Goal: Task Accomplishment & Management: Complete application form

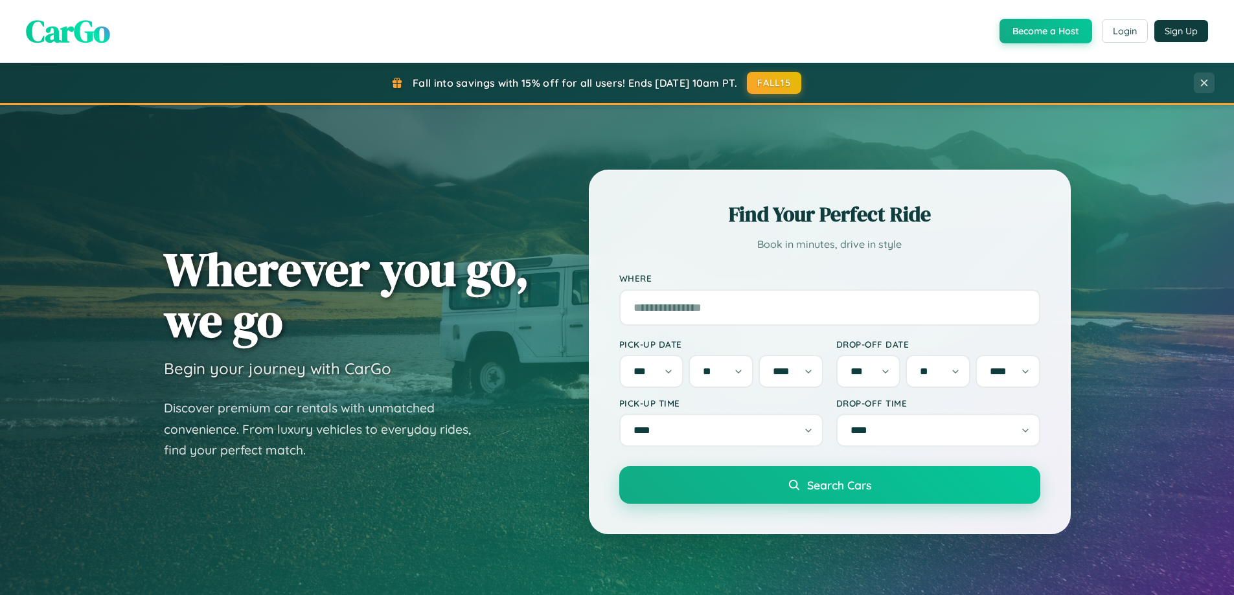
select select "*"
select select "**"
select select "****"
select select "*"
select select "**"
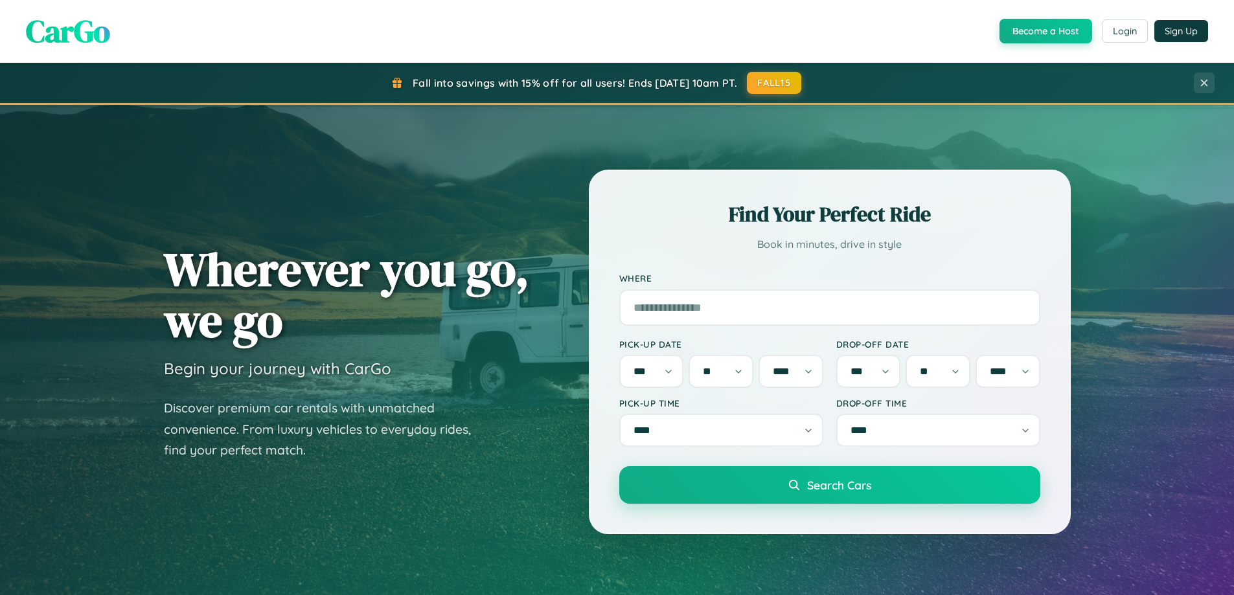
select select "****"
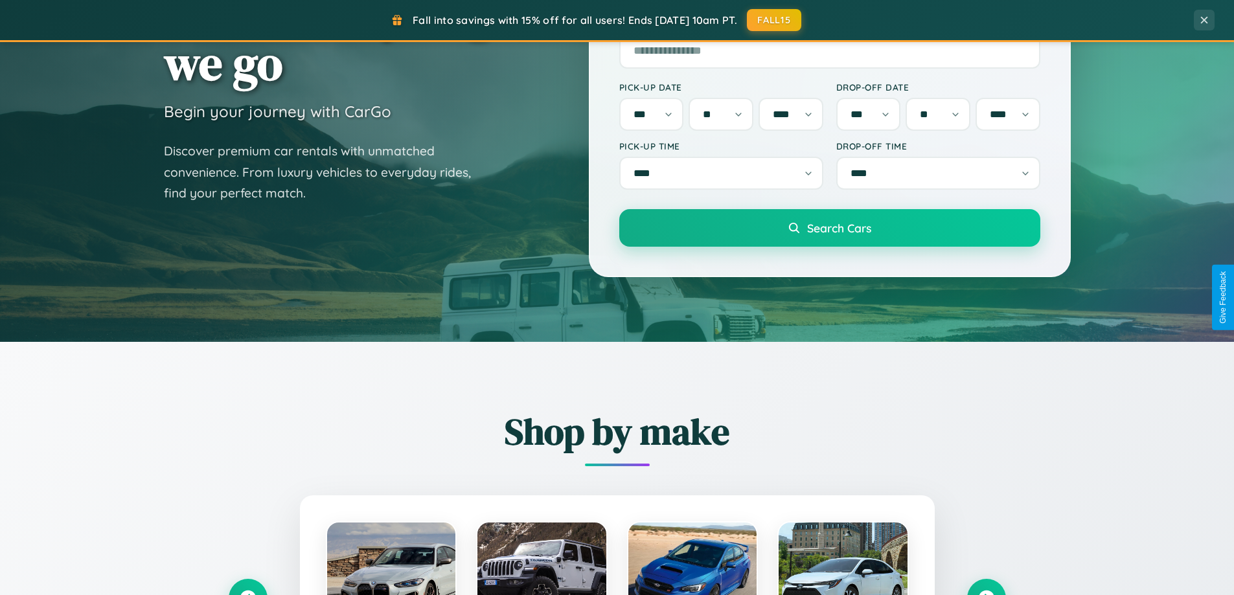
scroll to position [558, 0]
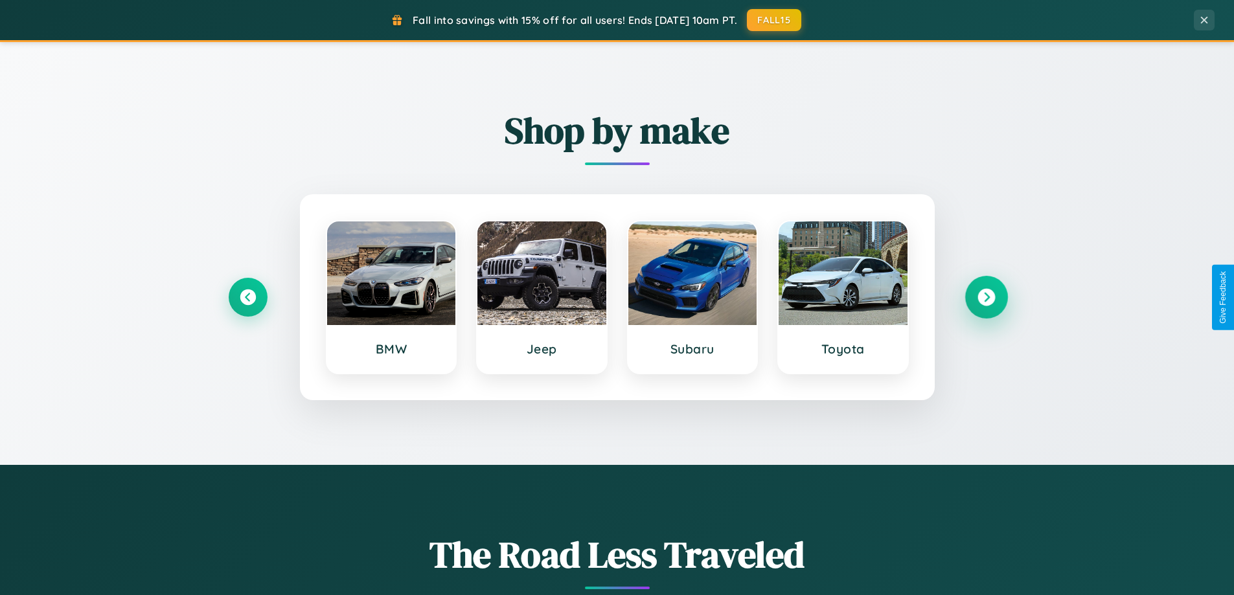
click at [986, 297] on icon at bounding box center [985, 297] width 17 height 17
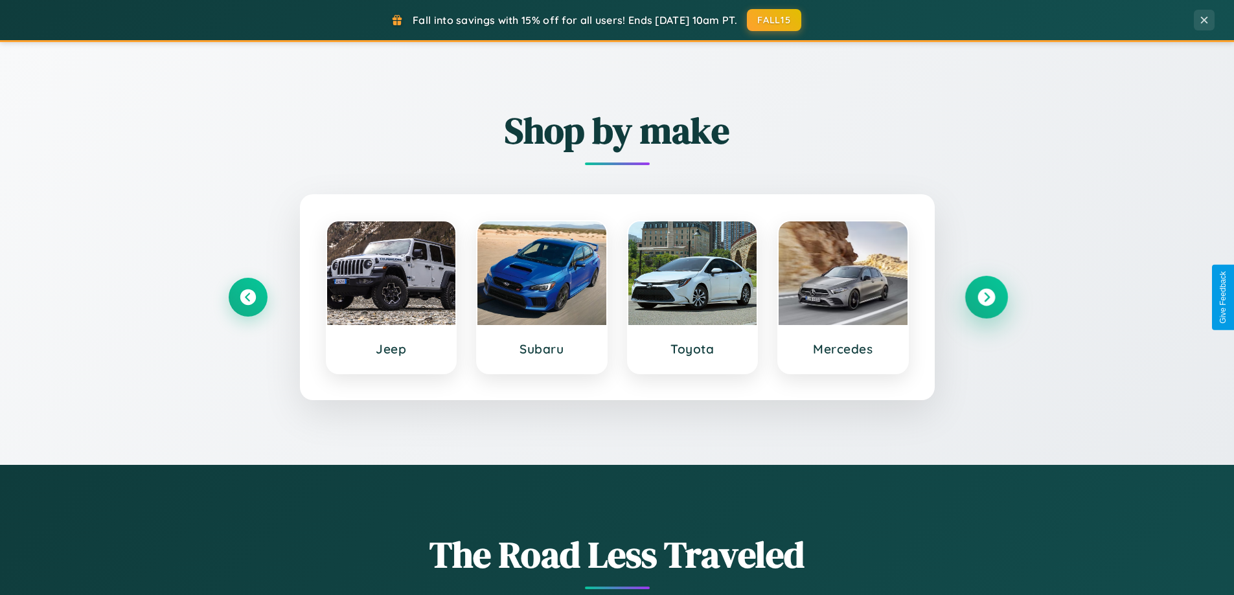
click at [986, 297] on icon at bounding box center [985, 297] width 17 height 17
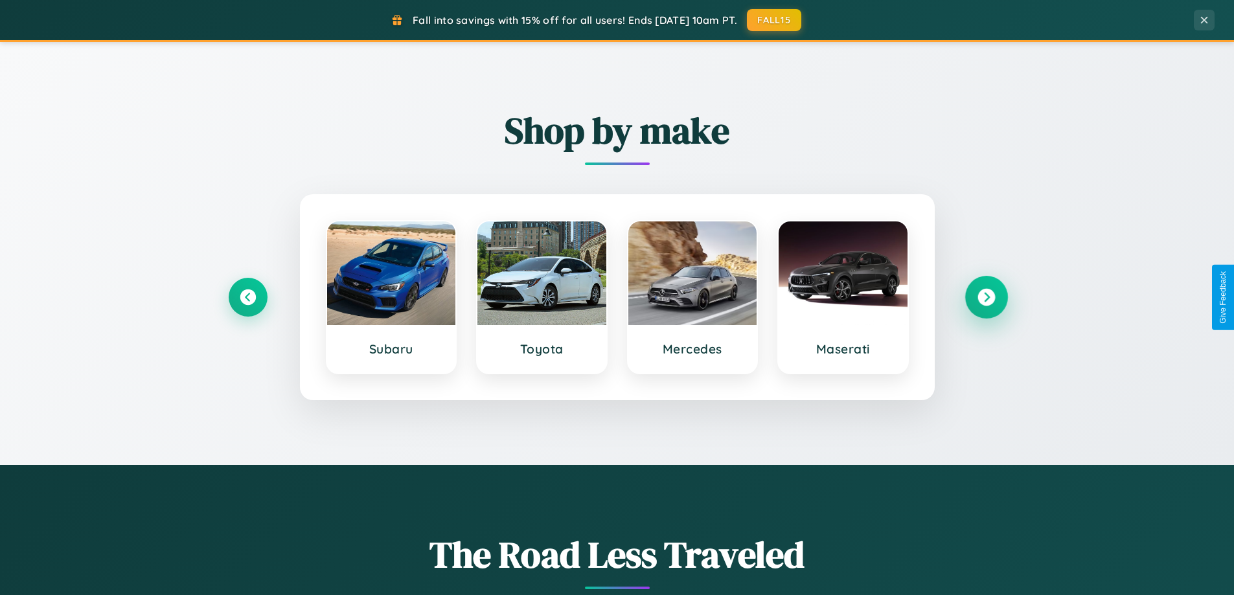
click at [986, 297] on icon at bounding box center [985, 297] width 17 height 17
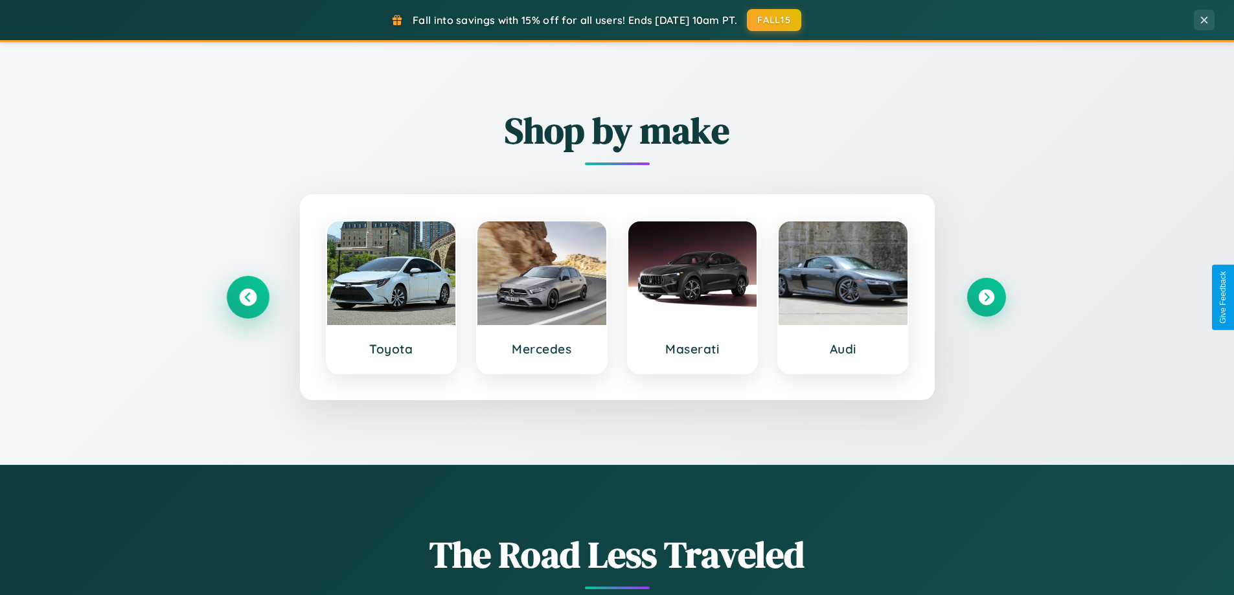
click at [247, 297] on icon at bounding box center [247, 297] width 17 height 17
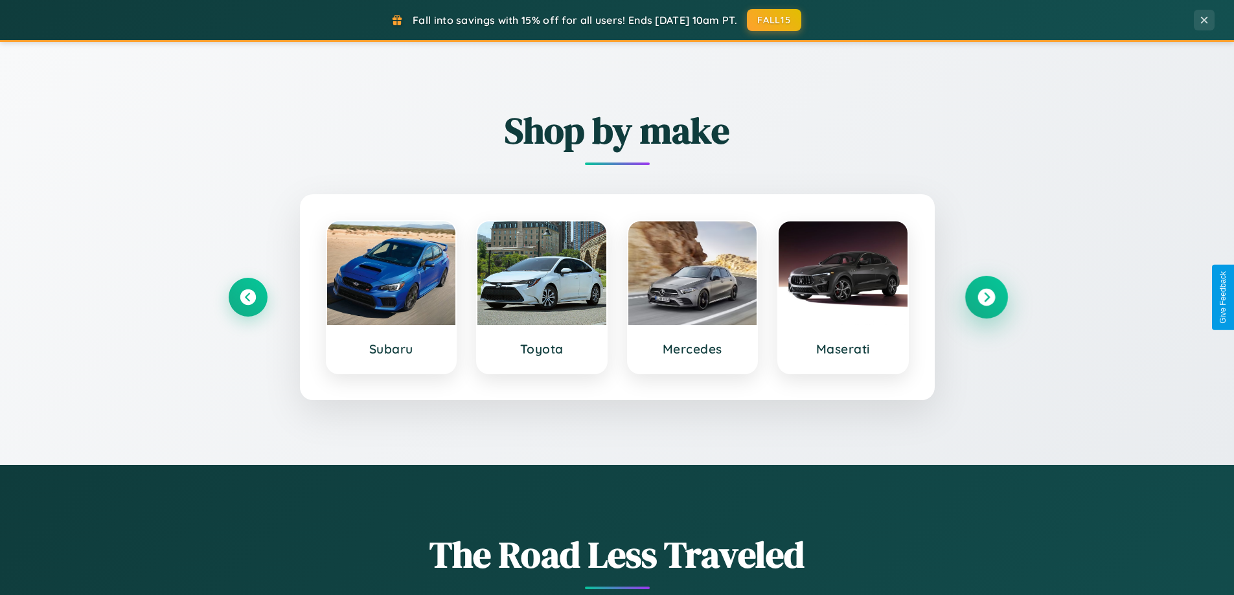
click at [986, 297] on icon at bounding box center [985, 297] width 17 height 17
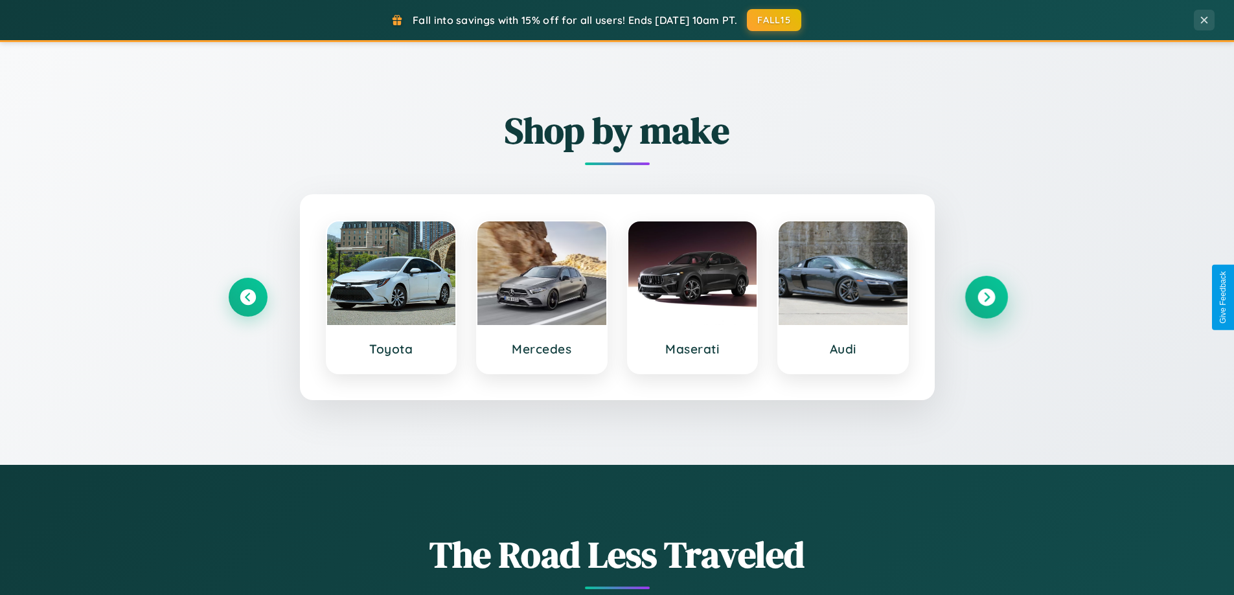
scroll to position [2492, 0]
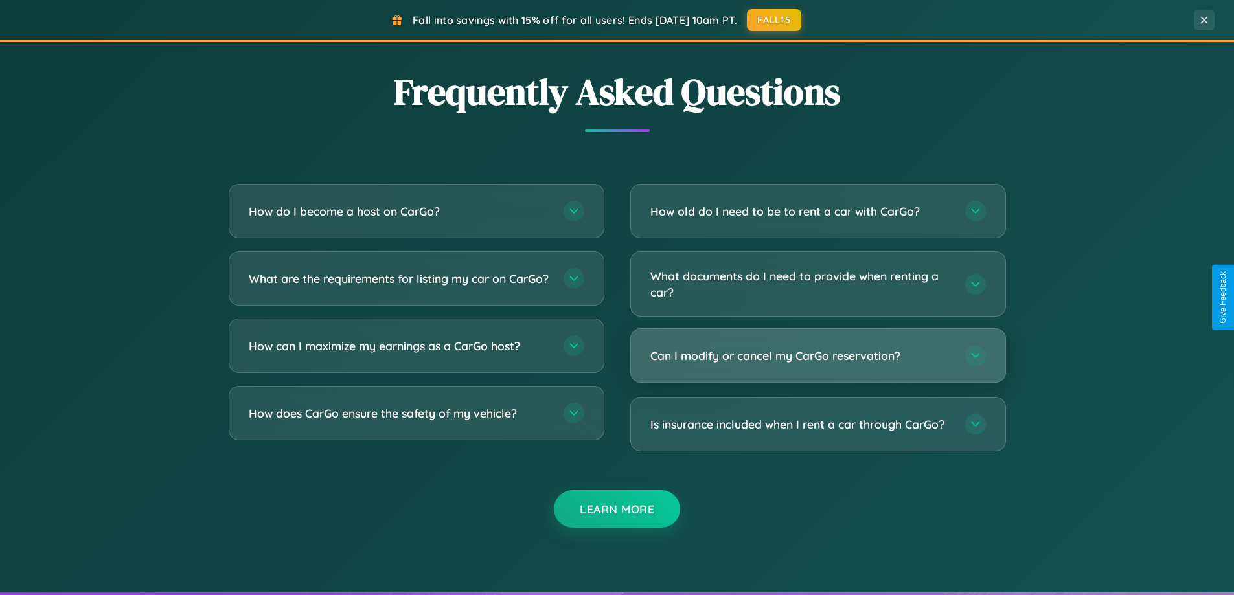
click at [817, 357] on h3 "Can I modify or cancel my CarGo reservation?" at bounding box center [801, 356] width 302 height 16
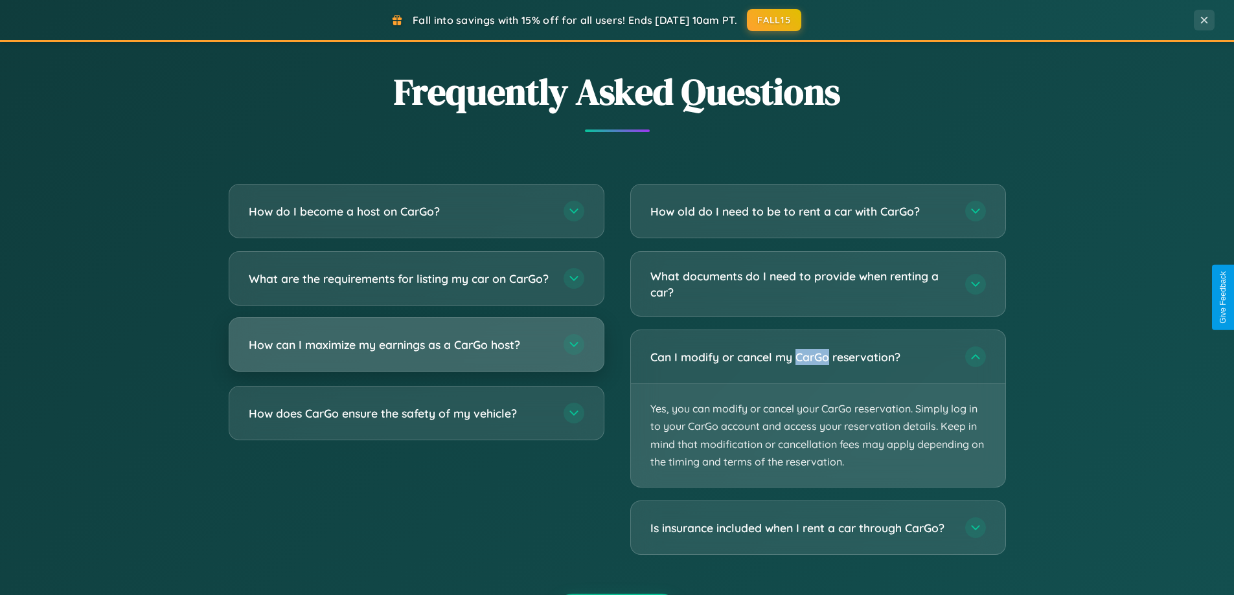
click at [416, 353] on h3 "How can I maximize my earnings as a CarGo host?" at bounding box center [400, 345] width 302 height 16
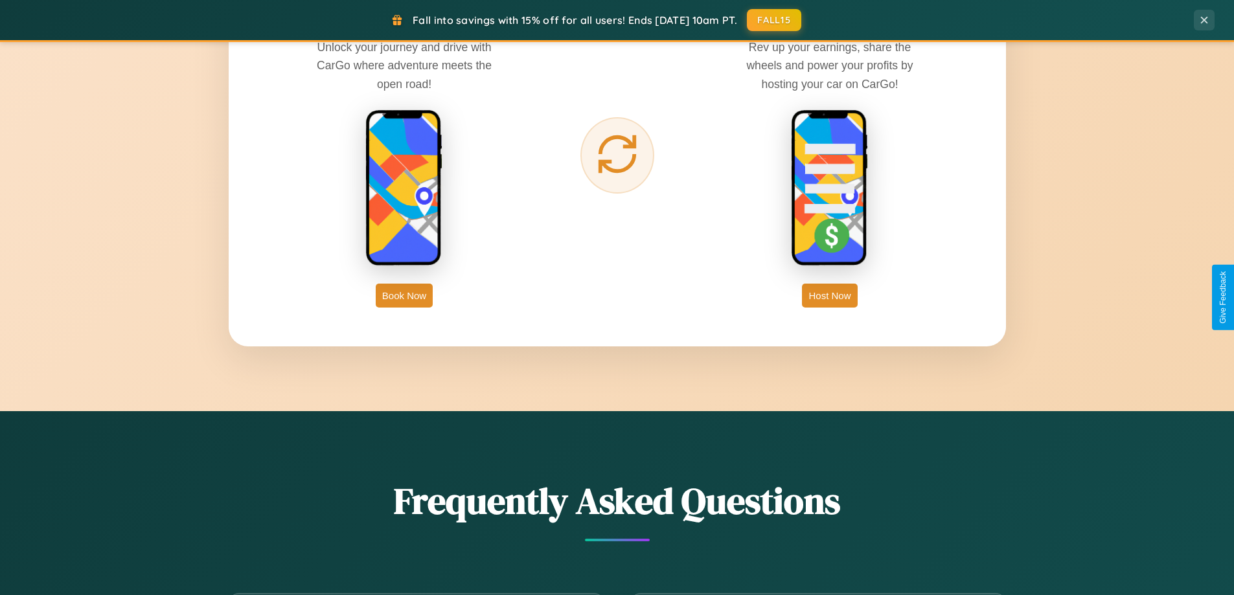
scroll to position [2081, 0]
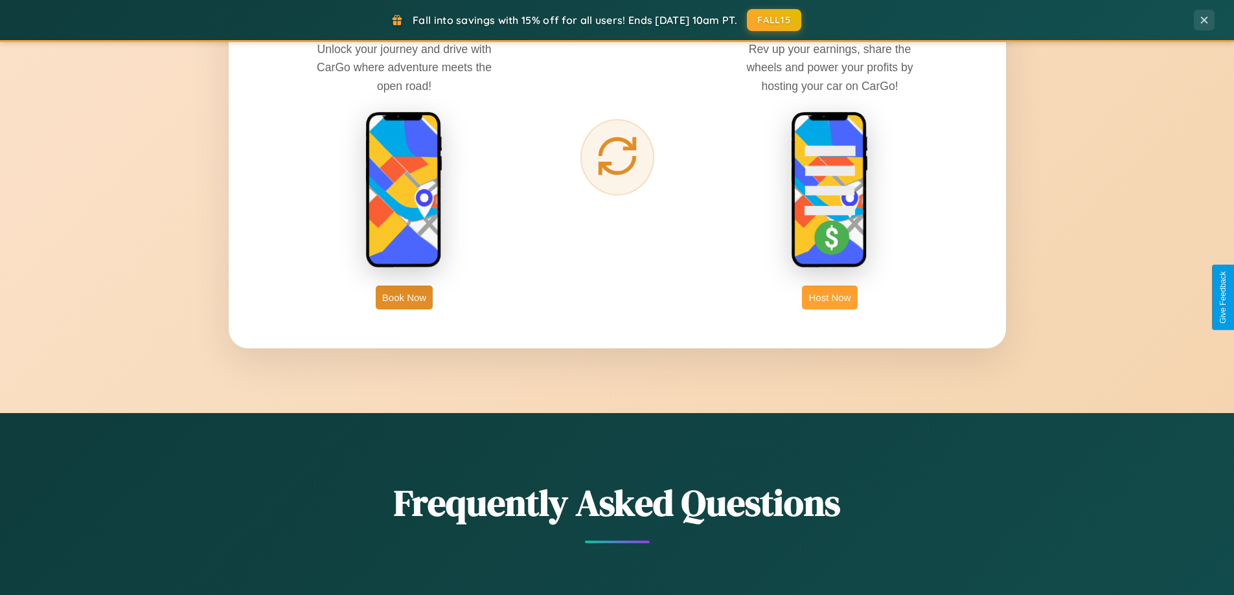
click at [830, 297] on button "Host Now" at bounding box center [829, 298] width 55 height 24
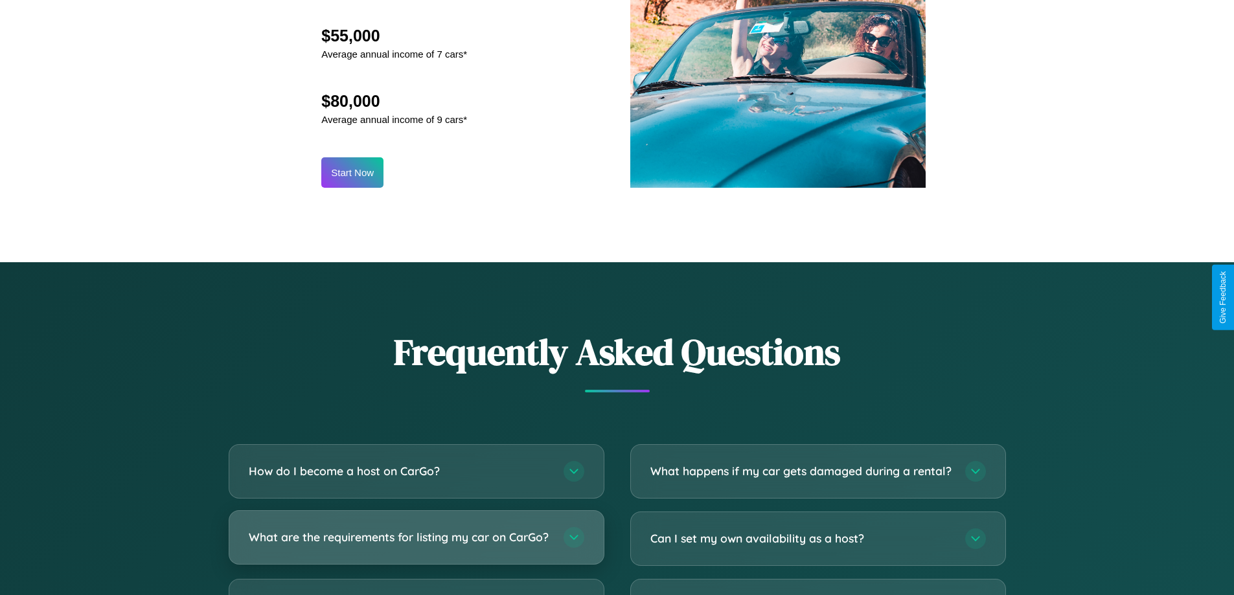
scroll to position [1751, 0]
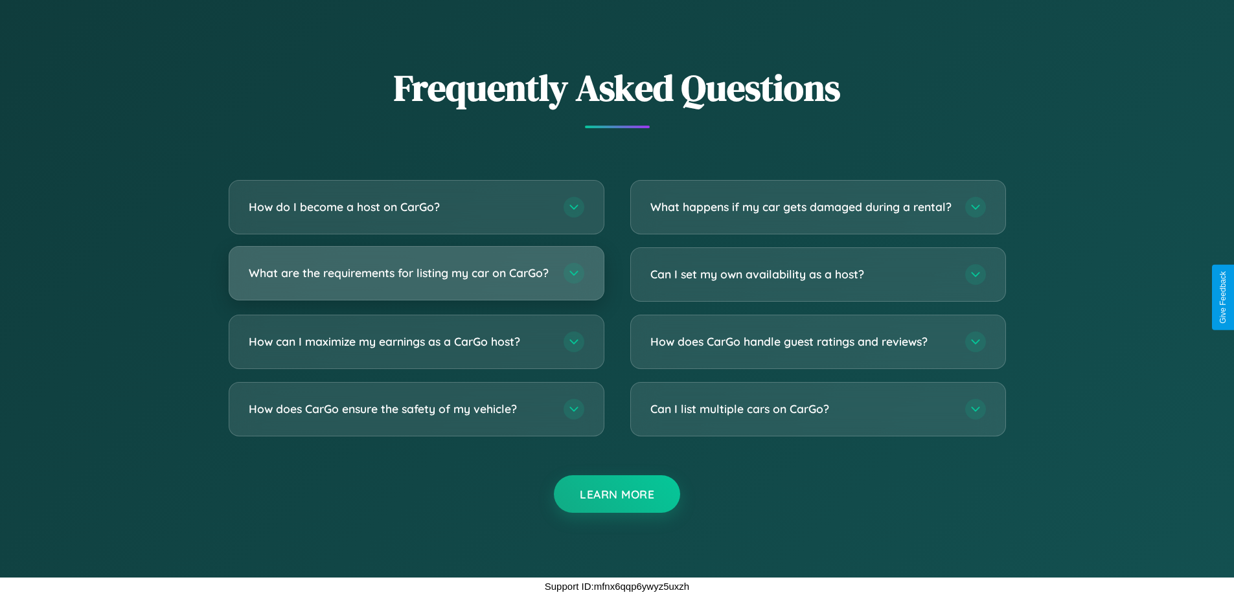
click at [416, 269] on h3 "What are the requirements for listing my car on CarGo?" at bounding box center [400, 273] width 302 height 16
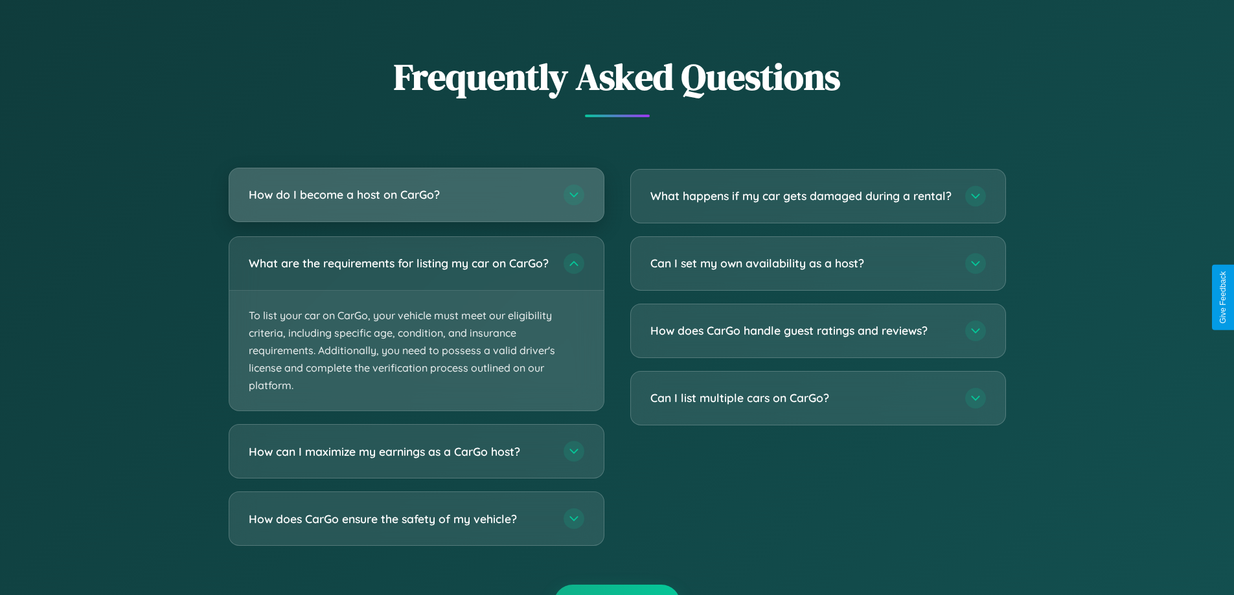
click at [416, 196] on h3 "How do I become a host on CarGo?" at bounding box center [400, 195] width 302 height 16
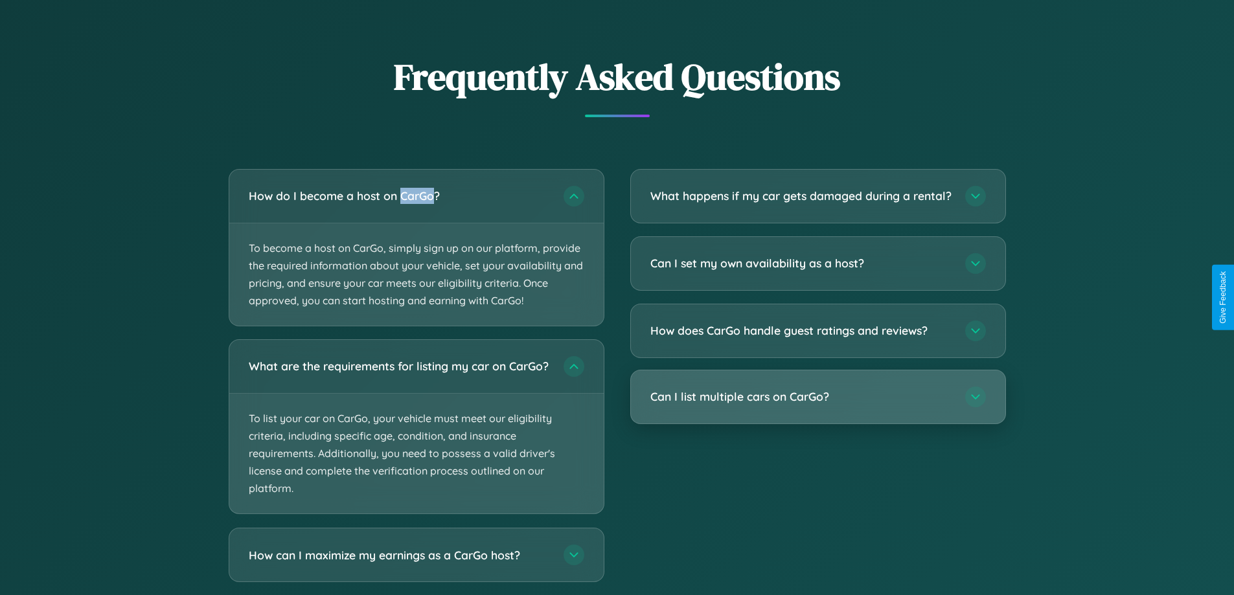
click at [817, 405] on h3 "Can I list multiple cars on CarGo?" at bounding box center [801, 397] width 302 height 16
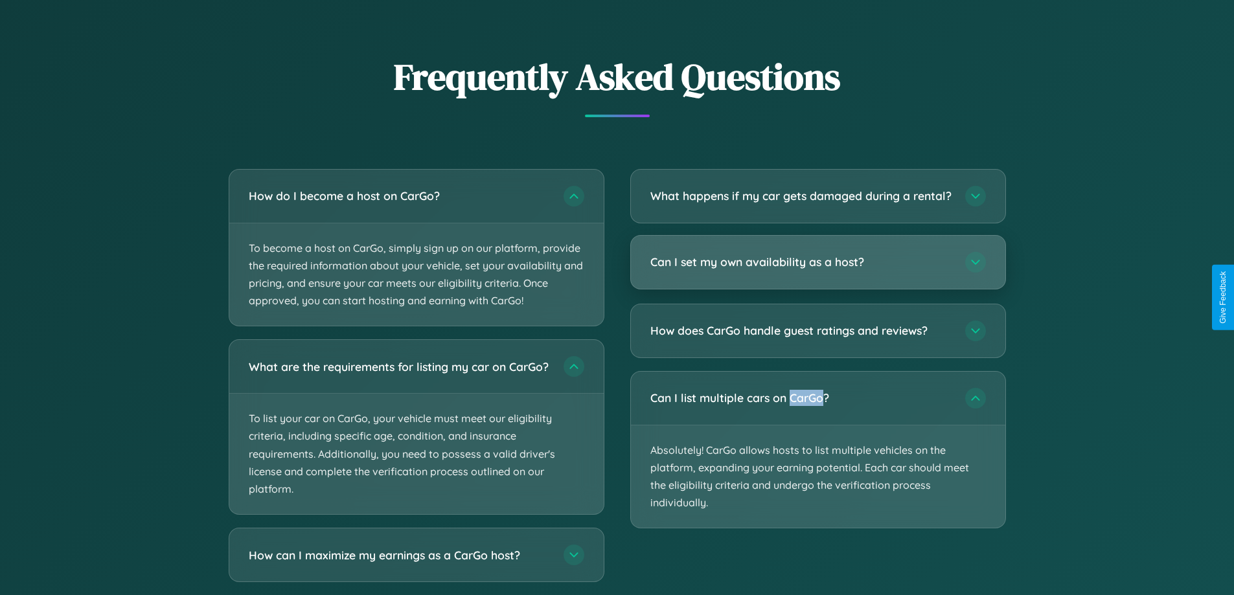
click at [817, 270] on h3 "Can I set my own availability as a host?" at bounding box center [801, 262] width 302 height 16
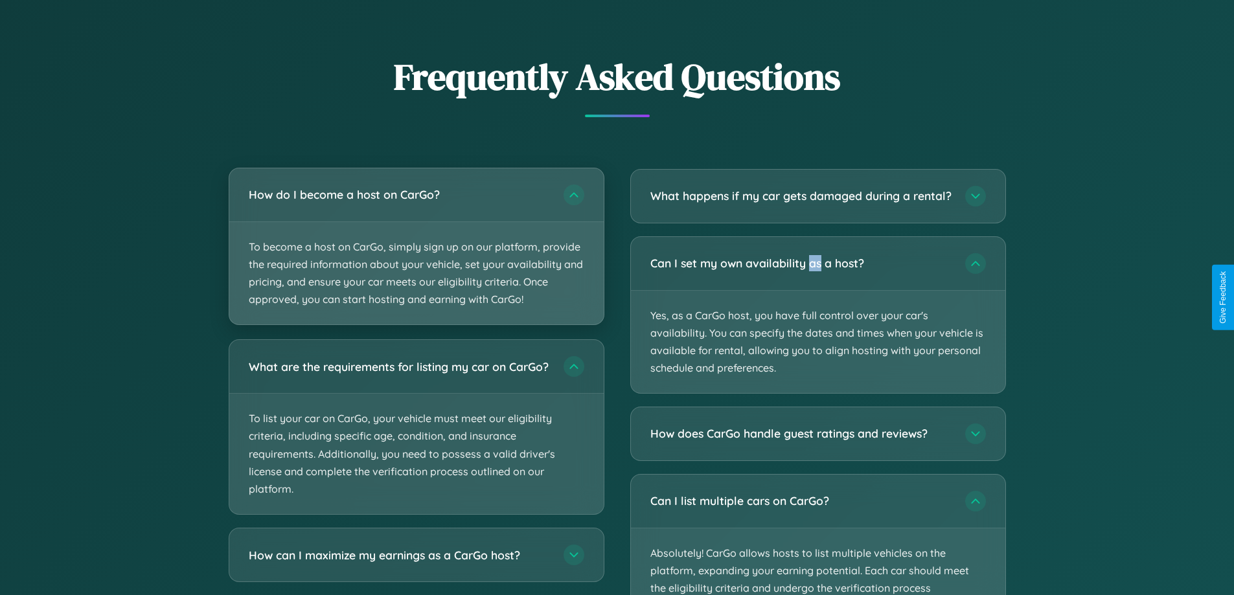
click at [416, 247] on p "To become a host on CarGo, simply sign up on our platform, provide the required…" at bounding box center [416, 273] width 374 height 103
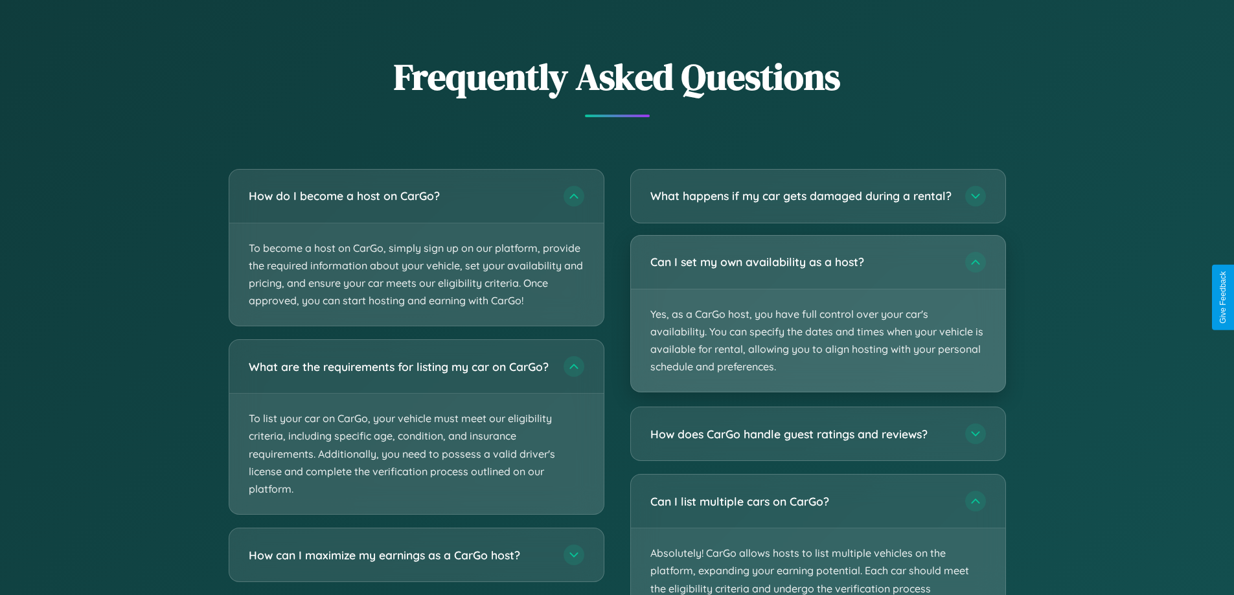
click at [817, 325] on p "Yes, as a CarGo host, you have full control over your car's availability. You c…" at bounding box center [818, 341] width 374 height 103
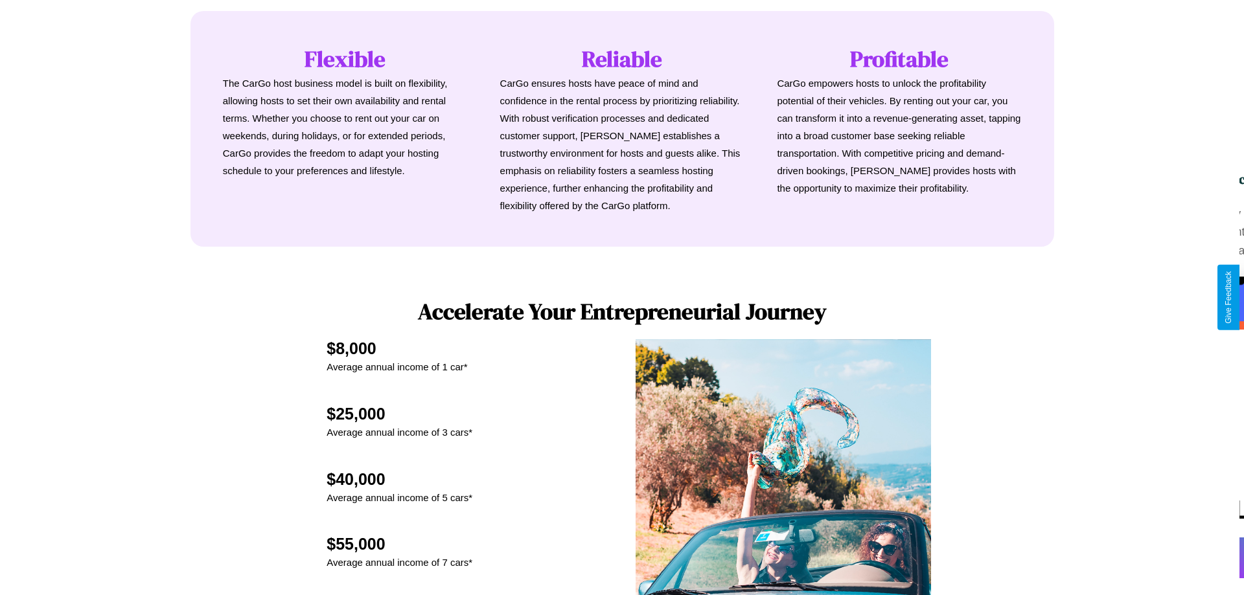
scroll to position [626, 0]
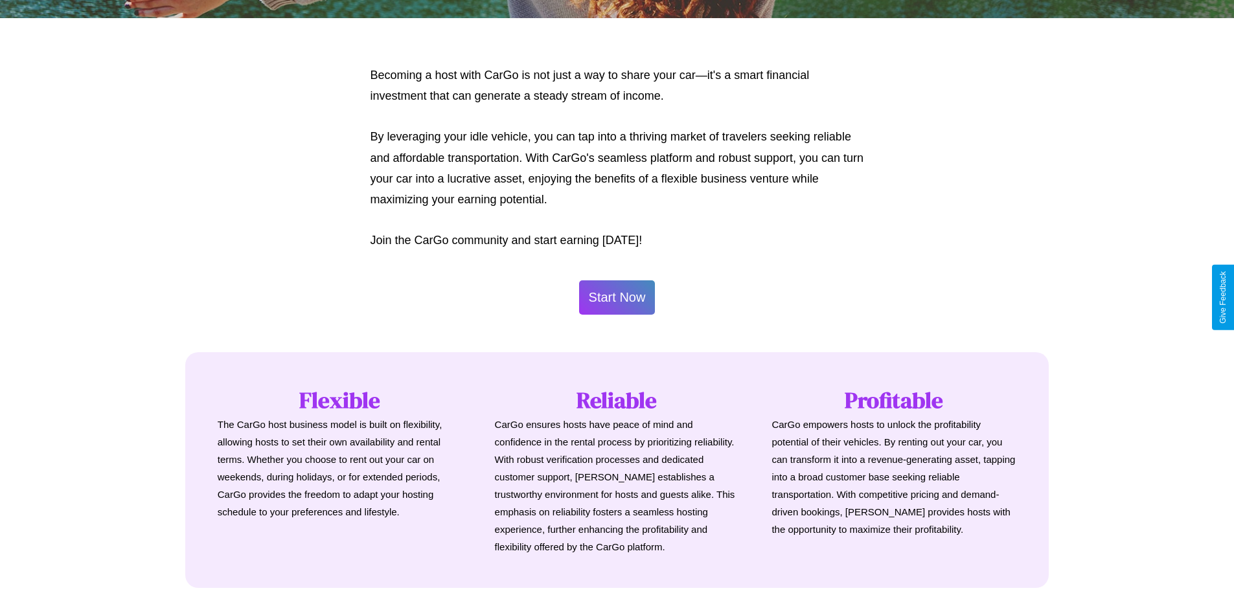
click at [617, 297] on button "Start Now" at bounding box center [617, 297] width 76 height 34
